Goal: Transaction & Acquisition: Book appointment/travel/reservation

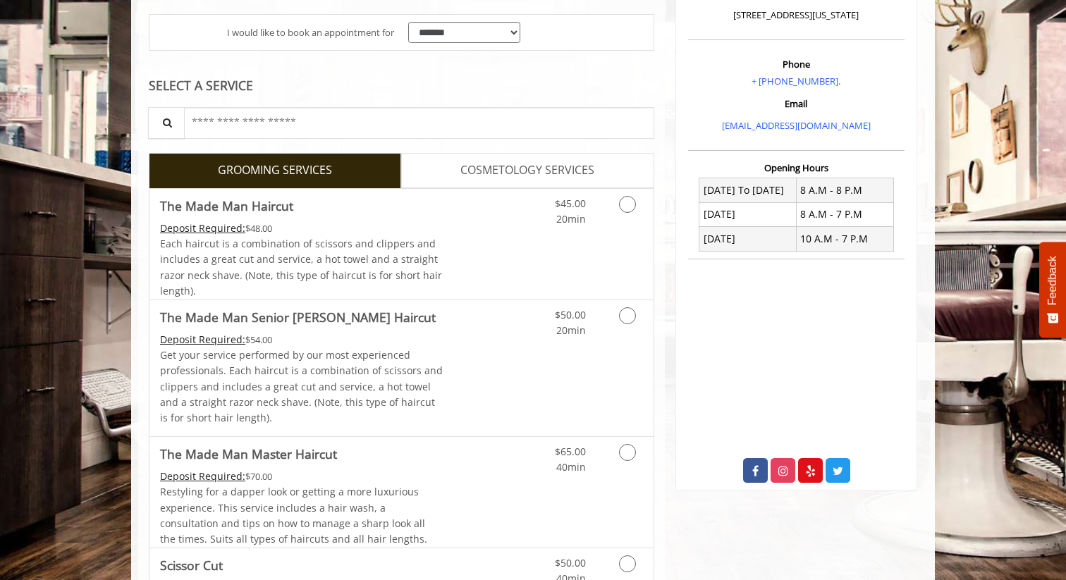
scroll to position [254, 0]
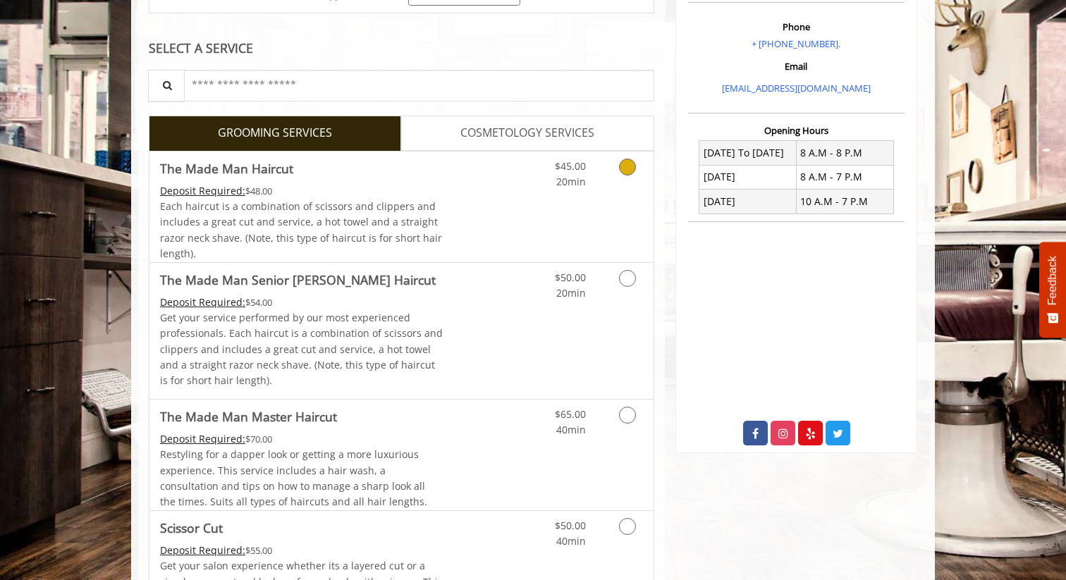
click at [638, 176] on link "Grooming services" at bounding box center [625, 171] width 36 height 39
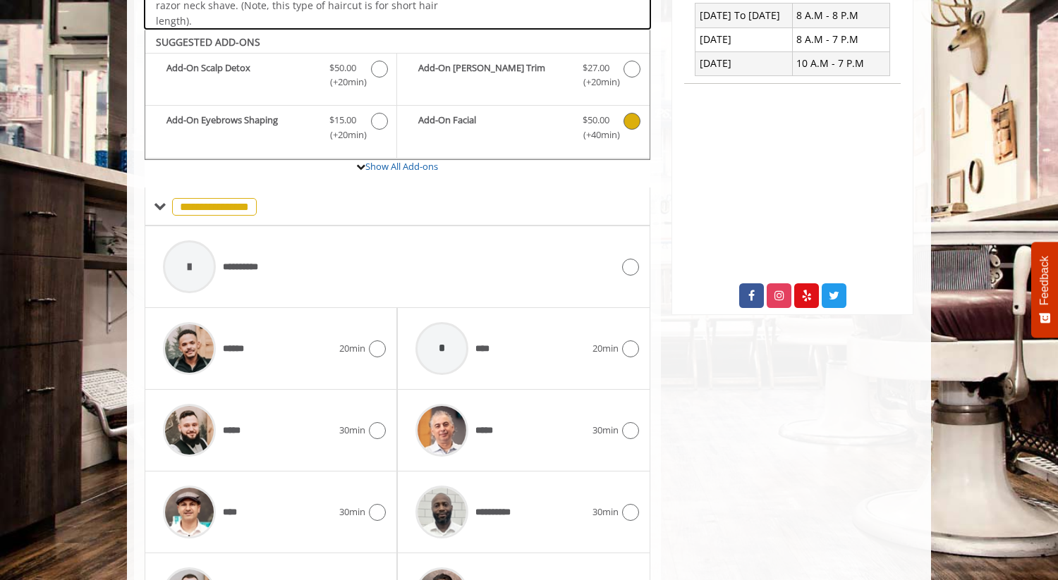
scroll to position [420, 0]
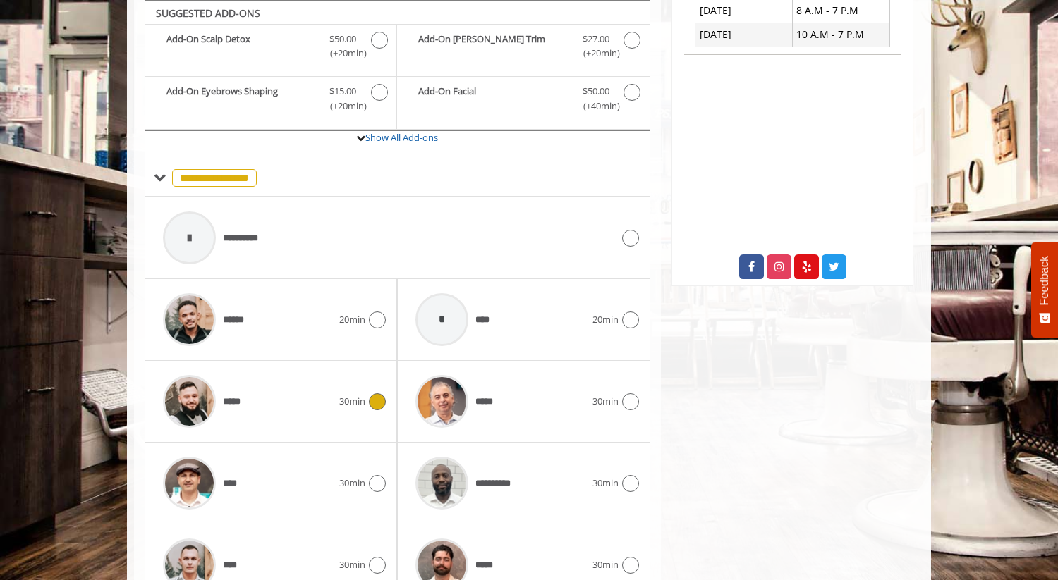
click at [377, 398] on icon at bounding box center [377, 402] width 17 height 17
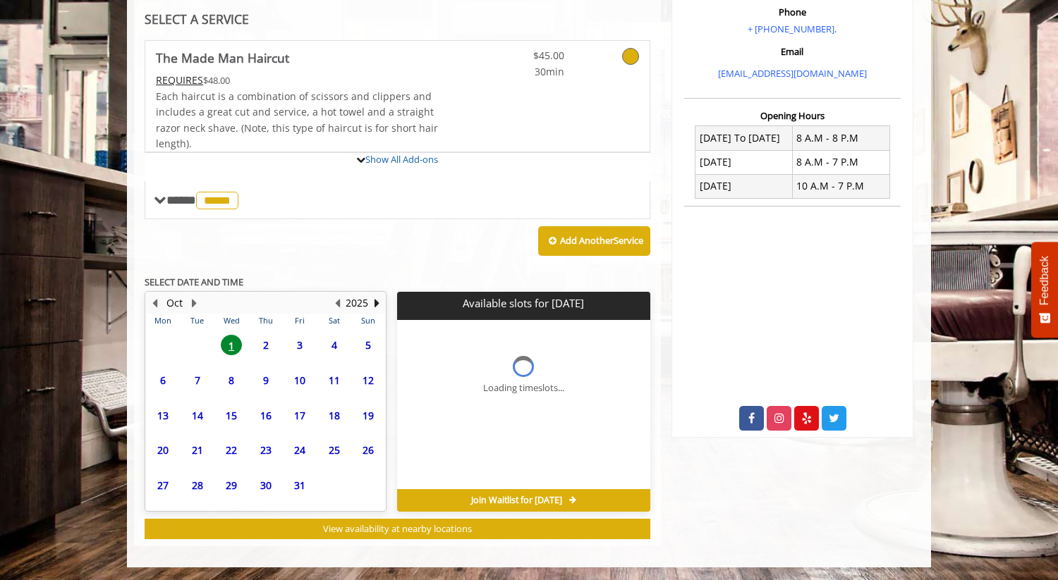
scroll to position [408, 0]
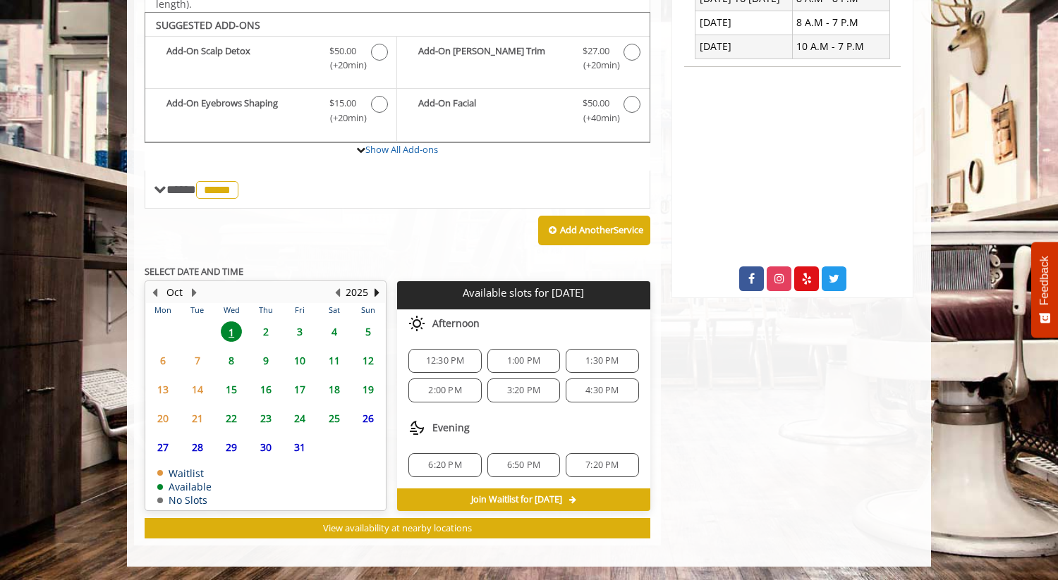
click at [300, 331] on span "3" at bounding box center [299, 332] width 21 height 20
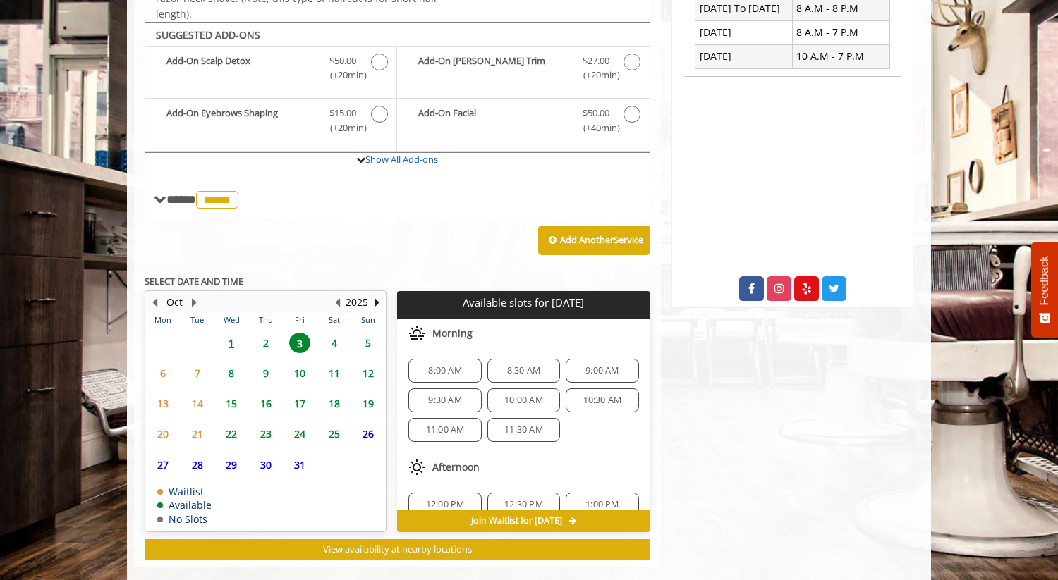
scroll to position [420, 0]
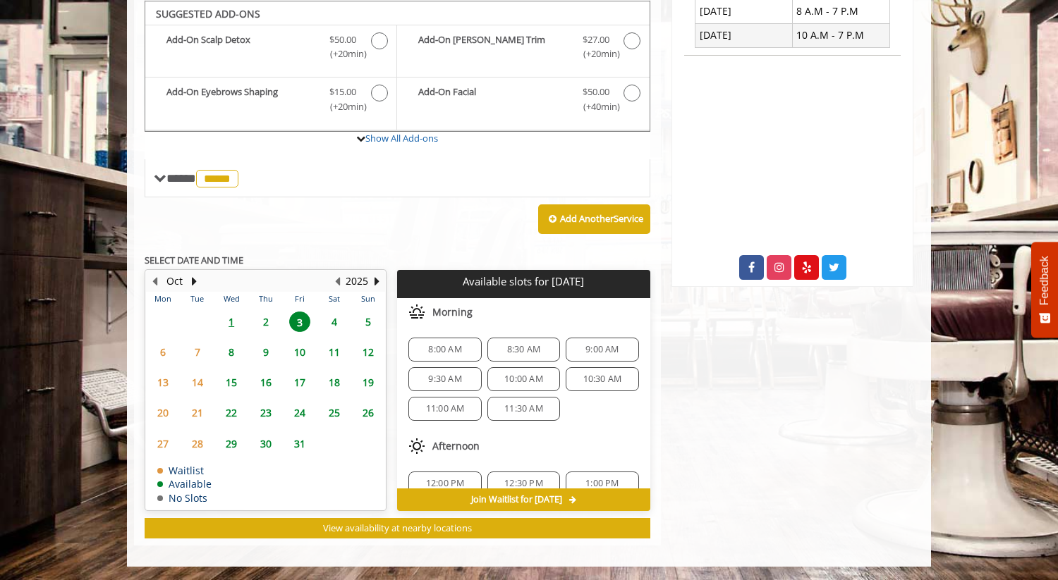
click at [506, 376] on span "10:00 AM" at bounding box center [523, 379] width 39 height 11
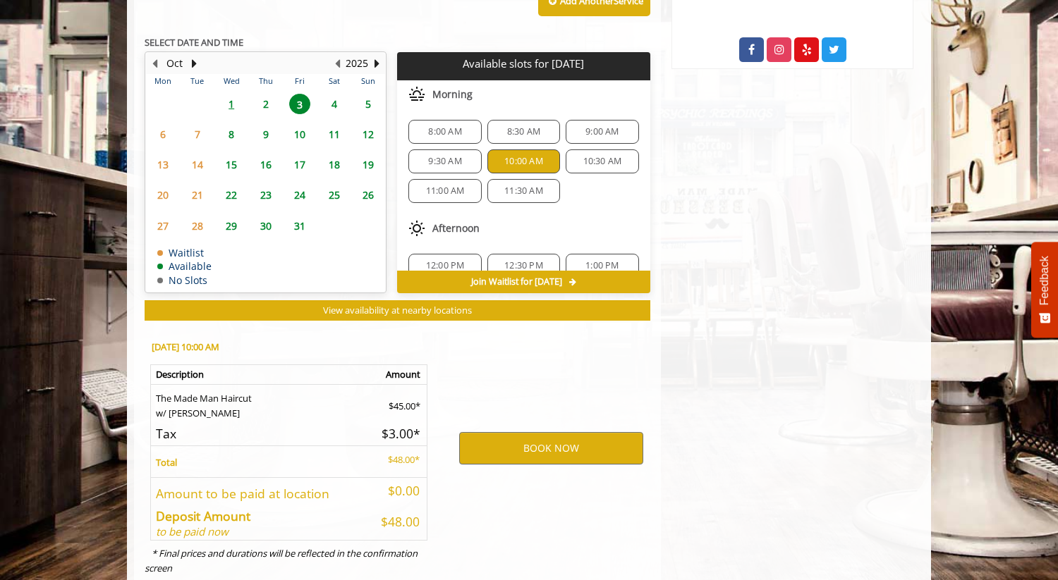
scroll to position [674, 0]
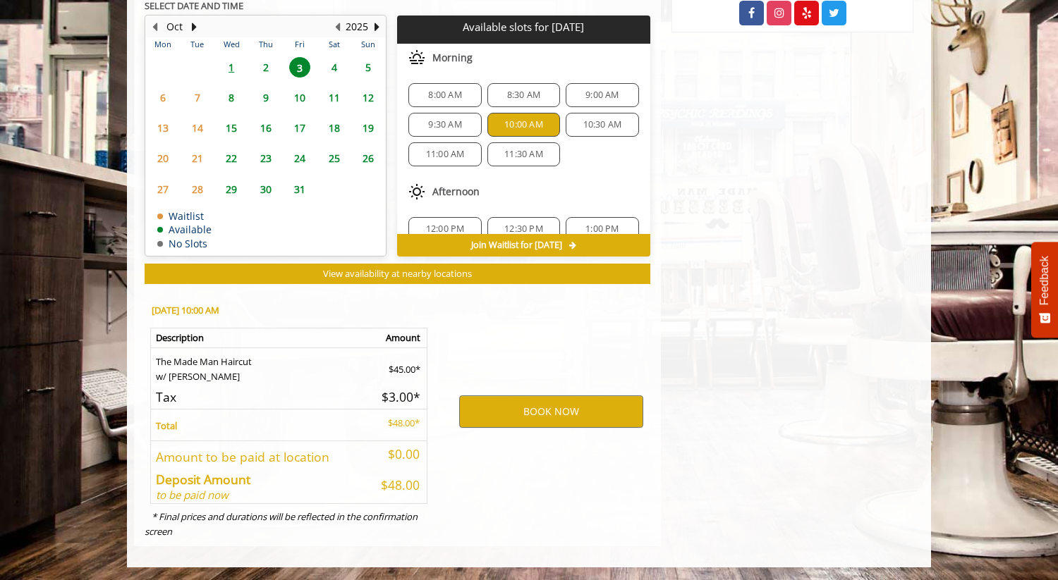
click at [447, 128] on span "9:30 AM" at bounding box center [444, 124] width 33 height 11
click at [515, 119] on span "10:00 AM" at bounding box center [523, 124] width 39 height 11
click at [566, 408] on button "BOOK NOW" at bounding box center [551, 412] width 184 height 32
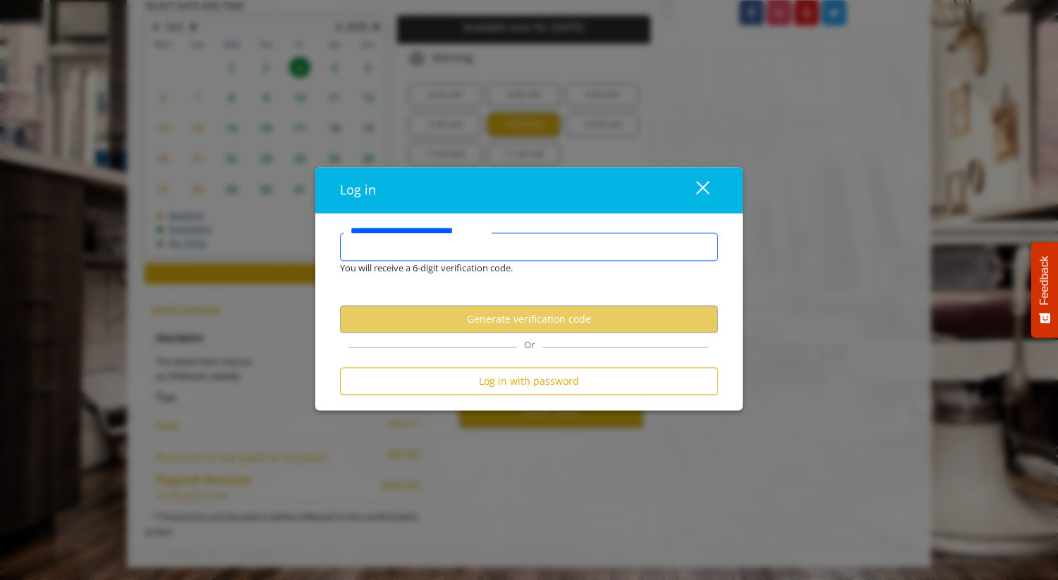
click at [416, 248] on input "**********" at bounding box center [529, 247] width 378 height 28
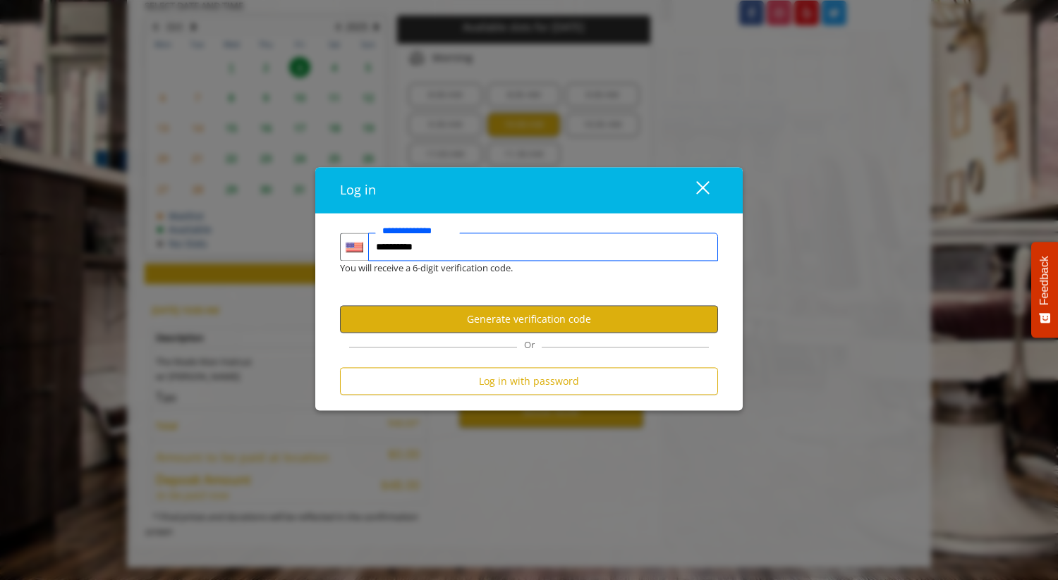
type input "**********"
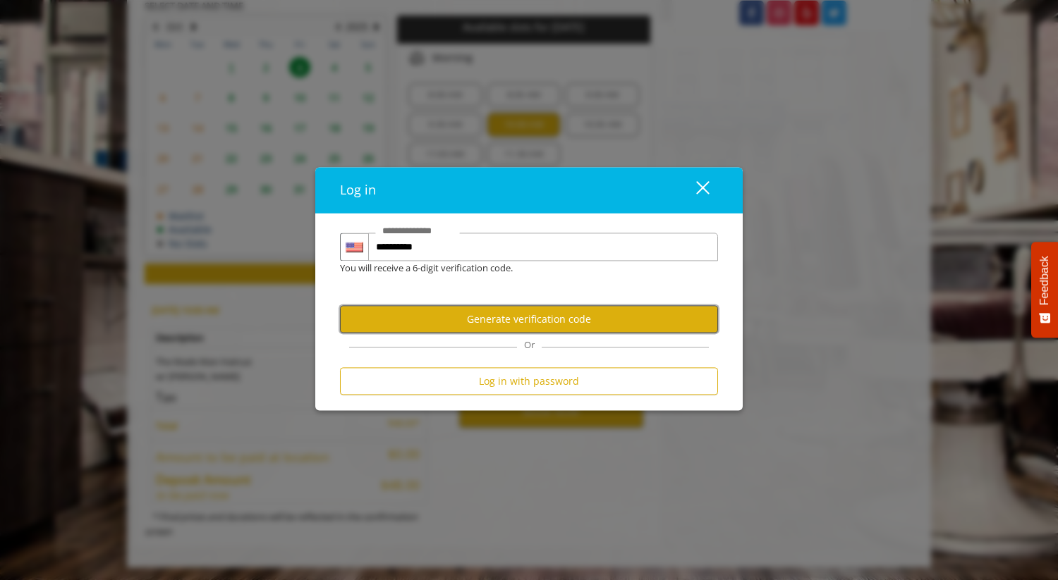
click at [484, 322] on button "Generate verification code" at bounding box center [529, 319] width 378 height 28
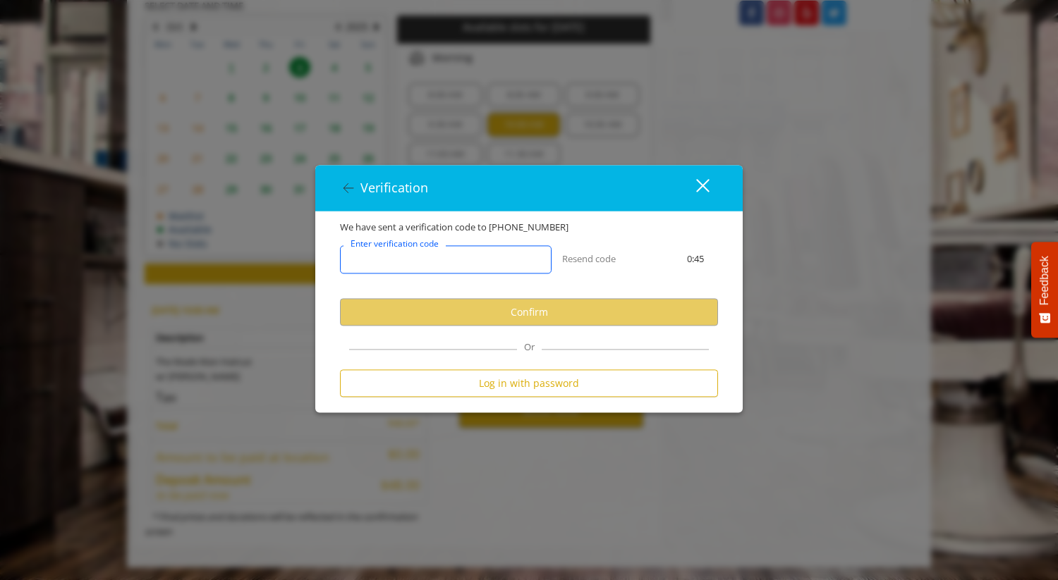
click at [425, 267] on input "Enter verification code" at bounding box center [446, 259] width 212 height 28
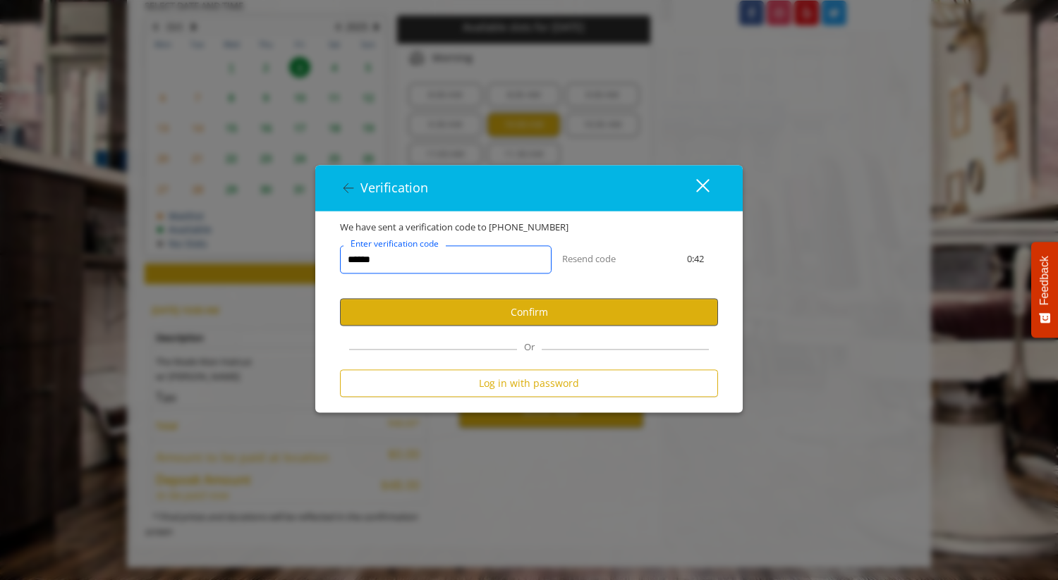
type input "******"
click at [534, 312] on button "Confirm" at bounding box center [529, 312] width 378 height 28
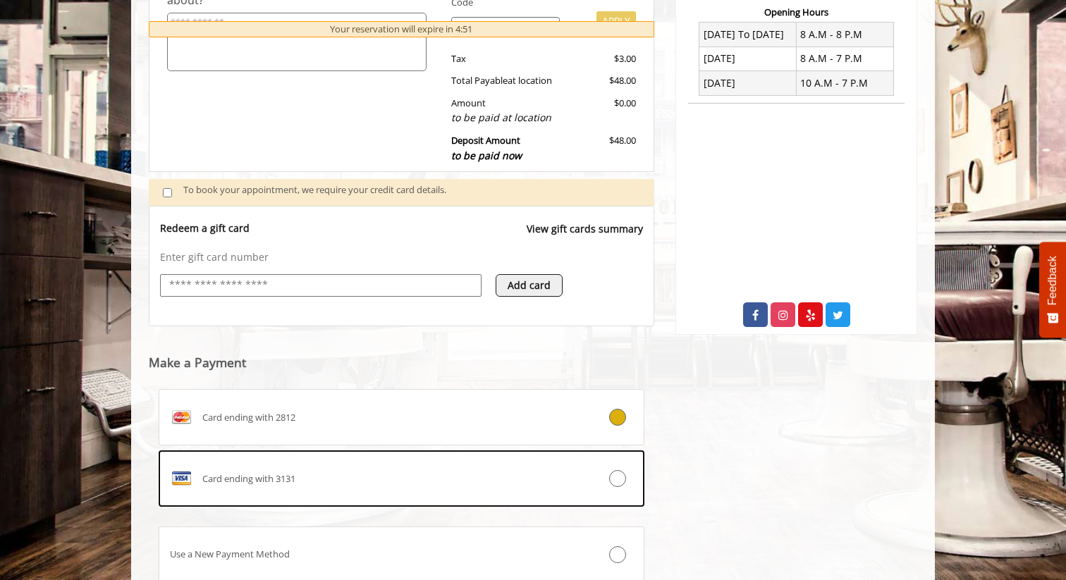
scroll to position [377, 0]
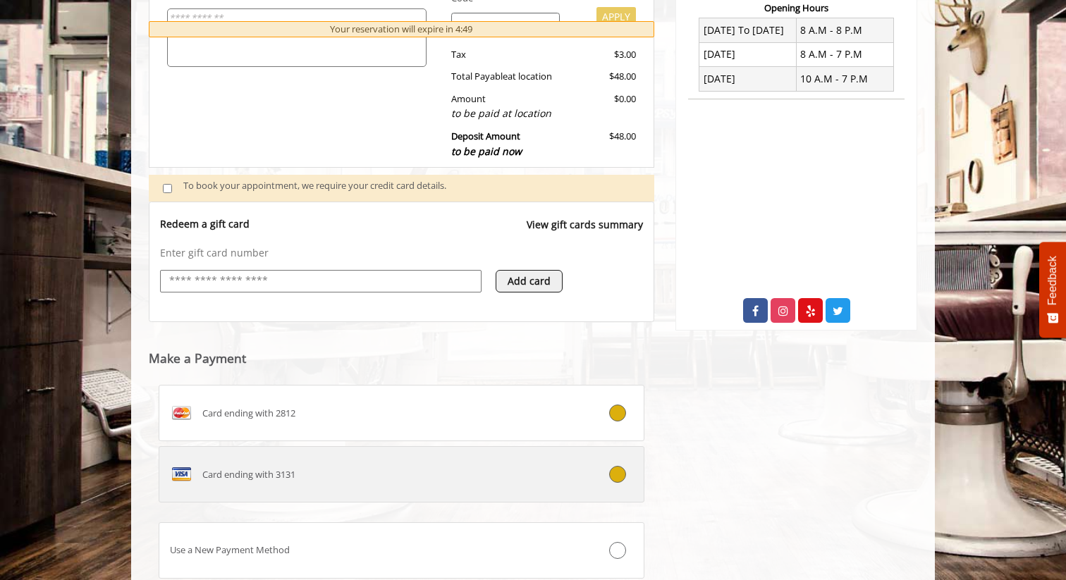
click at [417, 478] on div "Card ending with 3131" at bounding box center [360, 474] width 403 height 23
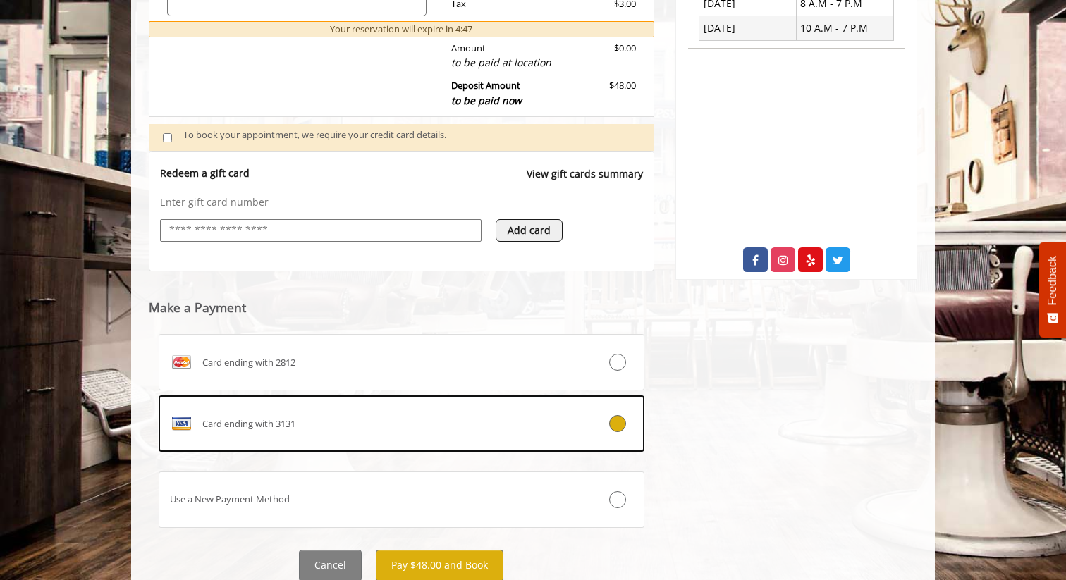
scroll to position [478, 0]
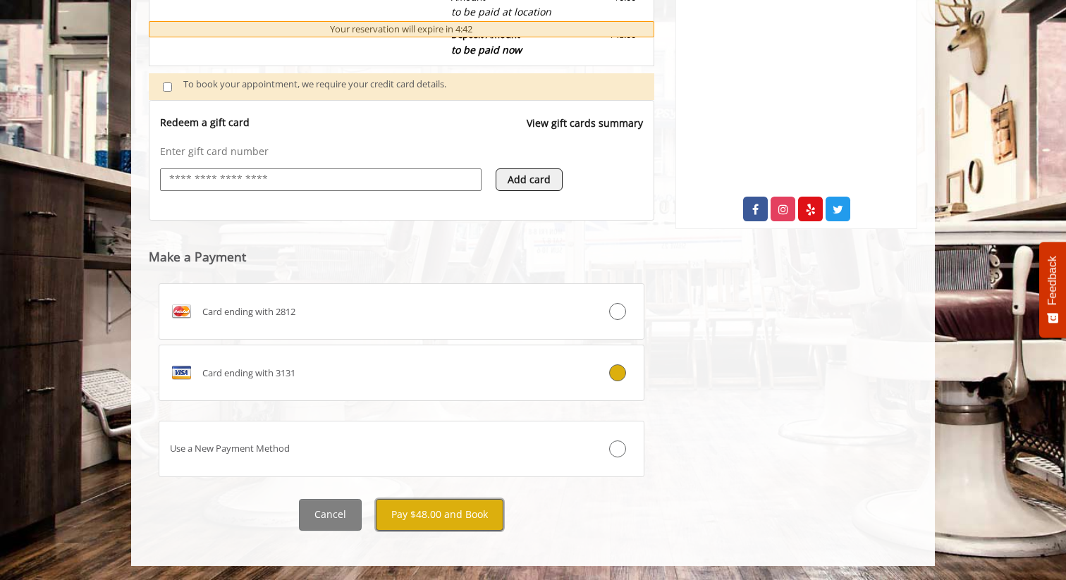
click at [432, 520] on button "Pay $48.00 and Book" at bounding box center [440, 515] width 128 height 32
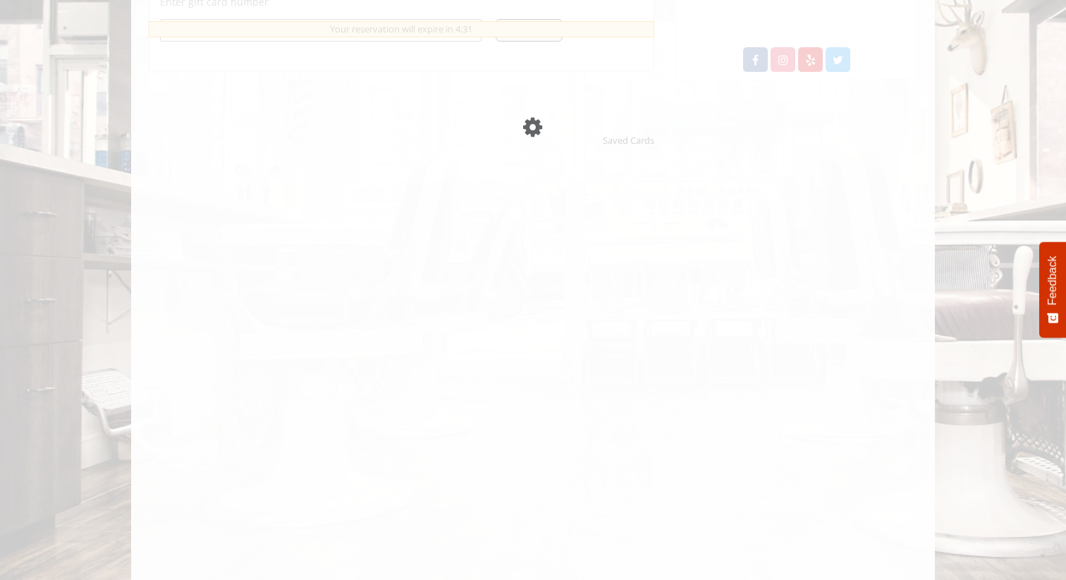
scroll to position [628, 0]
